Goal: Task Accomplishment & Management: Use online tool/utility

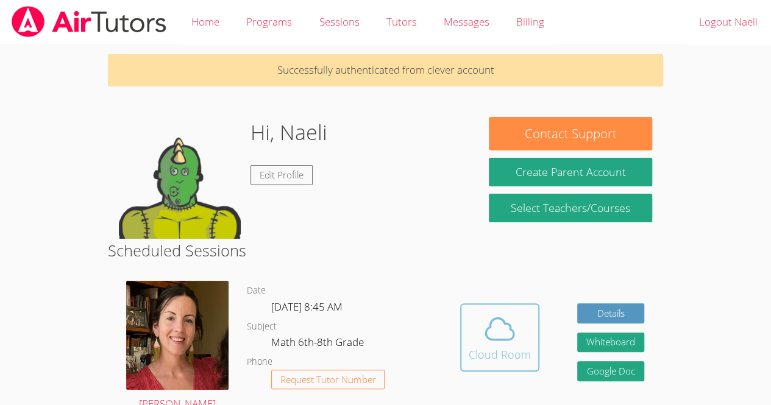
click at [516, 323] on span at bounding box center [499, 329] width 62 height 34
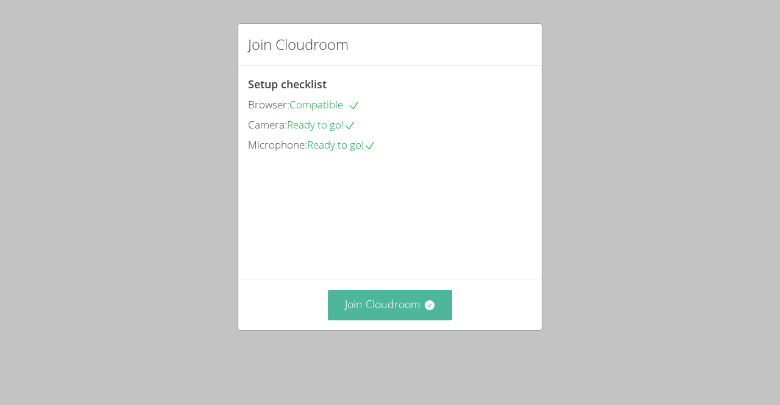
click at [346, 320] on button "Join Cloudroom" at bounding box center [390, 305] width 125 height 30
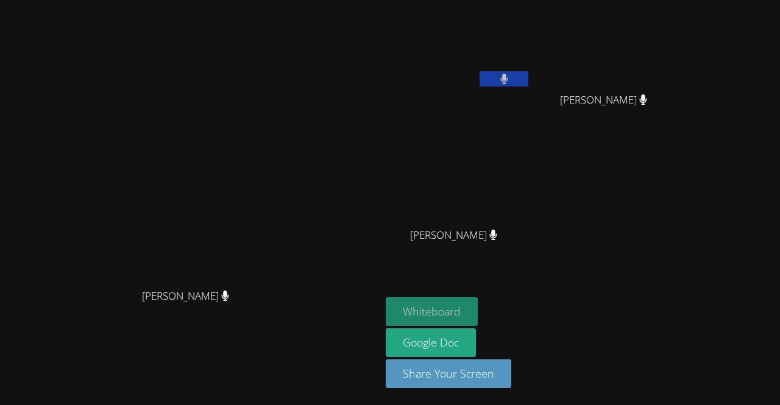
click at [478, 303] on button "Whiteboard" at bounding box center [432, 311] width 92 height 29
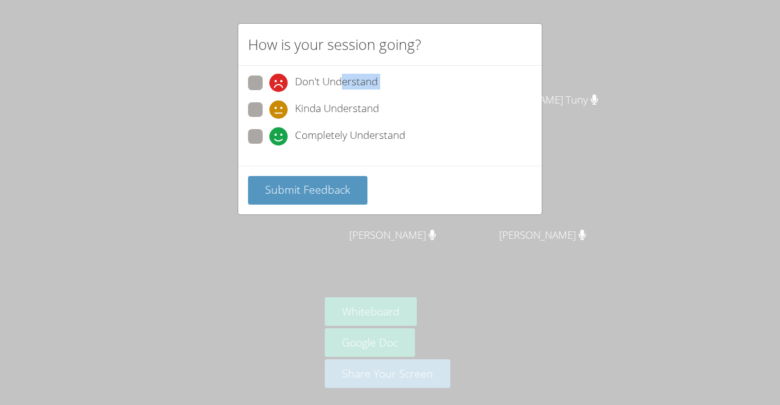
drag, startPoint x: 341, startPoint y: 76, endPoint x: 250, endPoint y: 82, distance: 90.4
click at [250, 82] on label "Don't Understand" at bounding box center [313, 84] width 130 height 16
click at [269, 92] on span at bounding box center [269, 92] width 0 height 0
click at [269, 77] on input "Don't Understand" at bounding box center [274, 81] width 10 height 10
radio input "true"
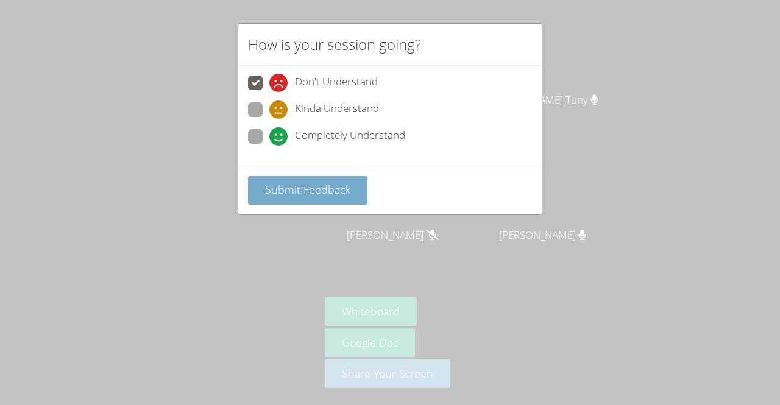
click at [274, 182] on span "Submit Feedback" at bounding box center [307, 189] width 85 height 15
